Goal: Share content: Share content

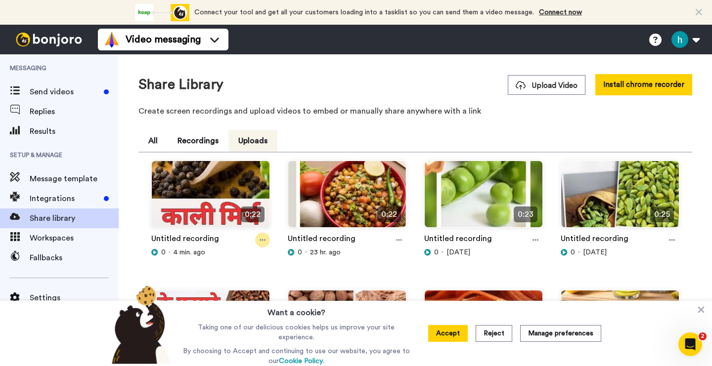
click at [263, 241] on icon at bounding box center [262, 240] width 6 height 7
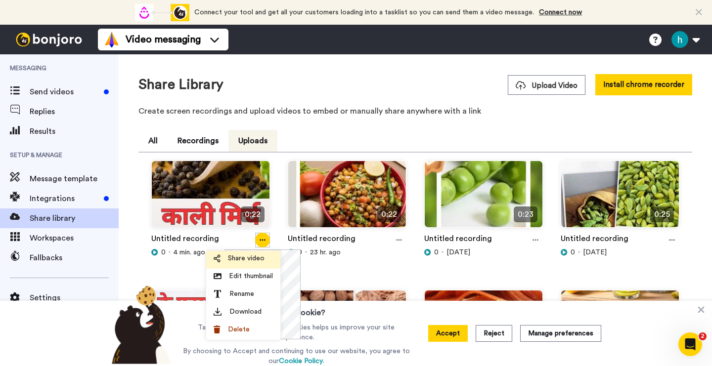
click at [248, 258] on span "Share video" at bounding box center [246, 259] width 37 height 10
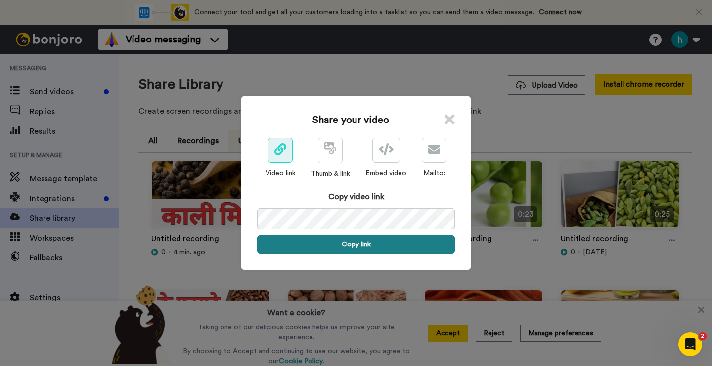
click at [365, 242] on button "Copy link" at bounding box center [356, 244] width 198 height 19
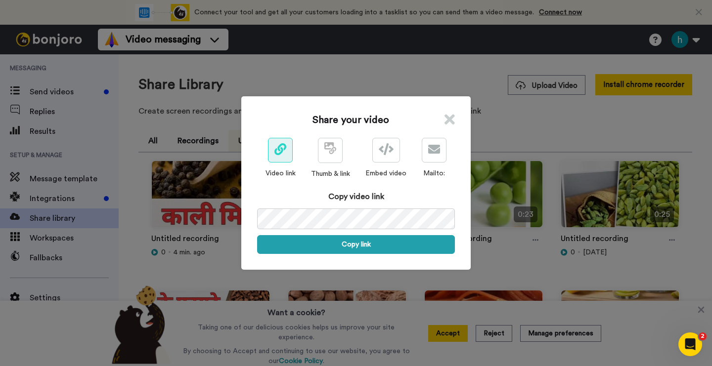
scroll to position [0, 41]
